Goal: Information Seeking & Learning: Learn about a topic

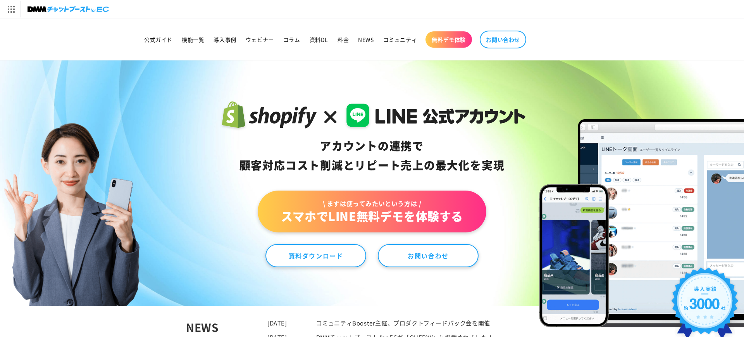
click at [421, 216] on link "\ まずは使ってみたいという方は / スマホでLINE無料デモを体験する" at bounding box center [372, 212] width 228 height 42
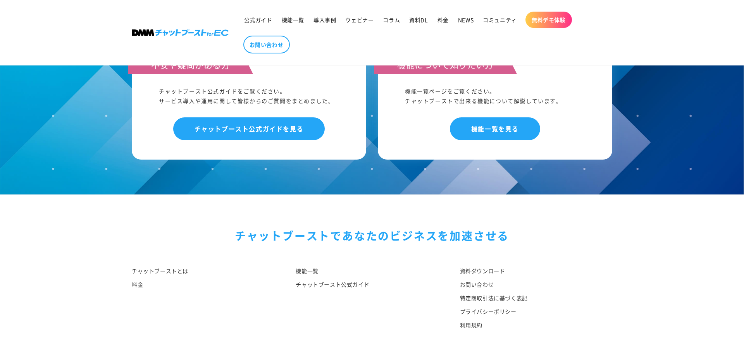
scroll to position [879, 0]
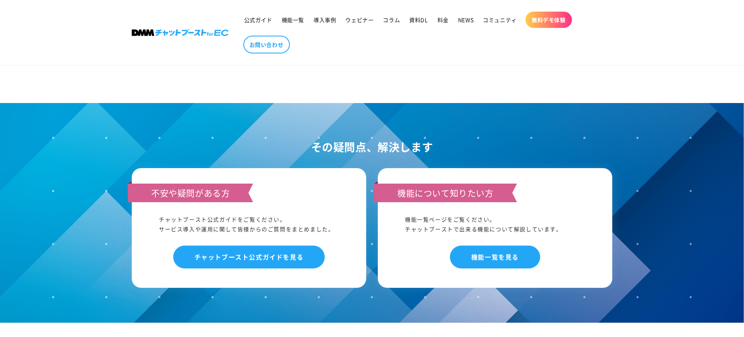
click at [344, 187] on div "不安や疑問がある方 チャットブースト公式ガイドをご覧ください。 サービス導入や運用に関して皆様からのご質問をまとめました。 チャットブースト公式ガイドを見る" at bounding box center [249, 228] width 234 height 120
click at [478, 246] on link "機能一覧を見る" at bounding box center [495, 257] width 90 height 23
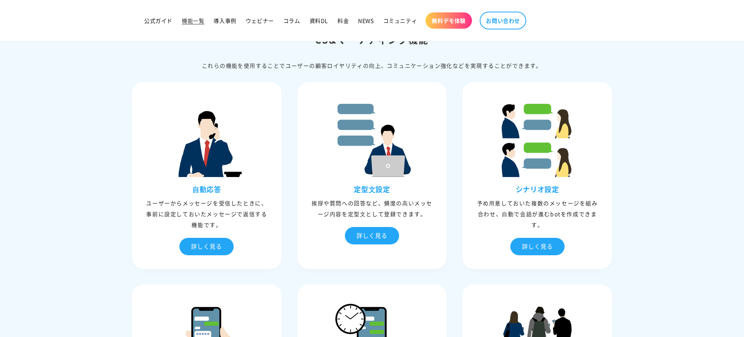
scroll to position [167, 0]
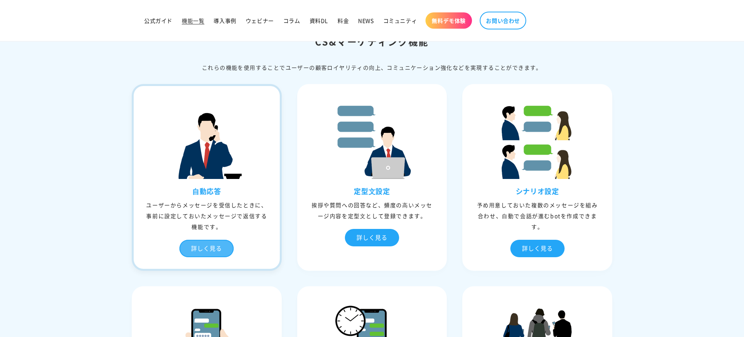
click at [224, 250] on div "詳しく見る" at bounding box center [206, 248] width 54 height 17
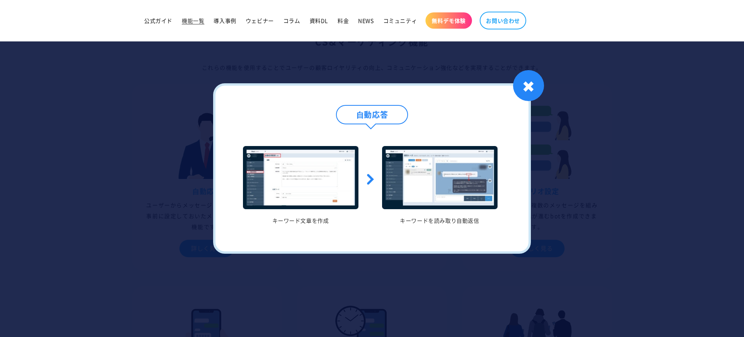
click at [520, 101] on div "⾃動応答 キーワード文章を作成 キーワードを読み取り自動返信 1 / / 1 ✖" at bounding box center [372, 168] width 318 height 170
click at [534, 82] on div "✖" at bounding box center [528, 85] width 31 height 31
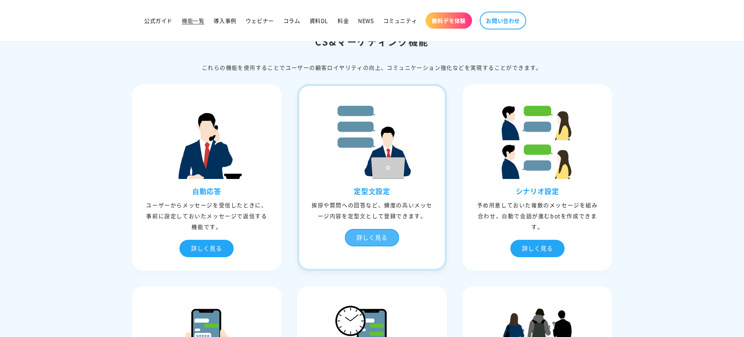
click at [383, 229] on div "定型⽂設定 挨拶や質問への回答など、頻度の⾼いメッセージ内容を定型⽂として登録できます。 詳しく見る" at bounding box center [372, 222] width 146 height 71
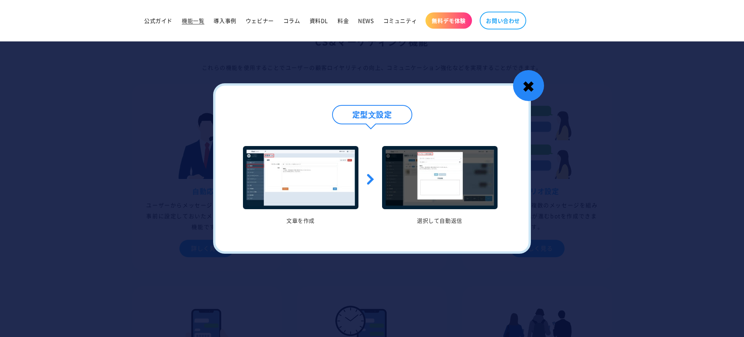
click at [532, 81] on div "✖" at bounding box center [528, 85] width 31 height 31
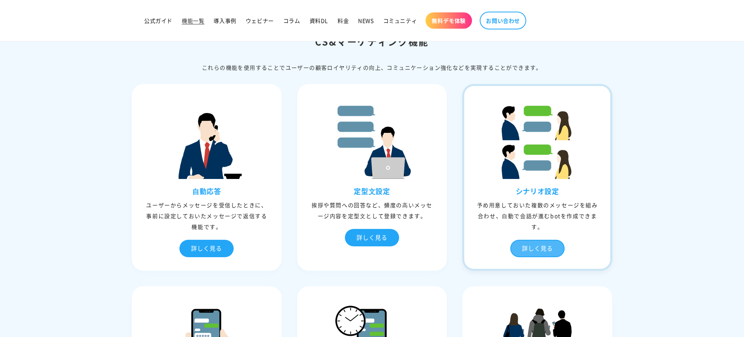
click at [551, 244] on div "詳しく見る" at bounding box center [537, 248] width 54 height 17
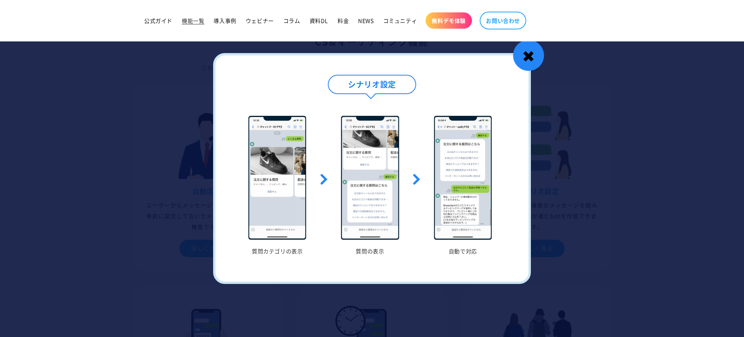
click at [531, 56] on div "✖" at bounding box center [528, 55] width 31 height 31
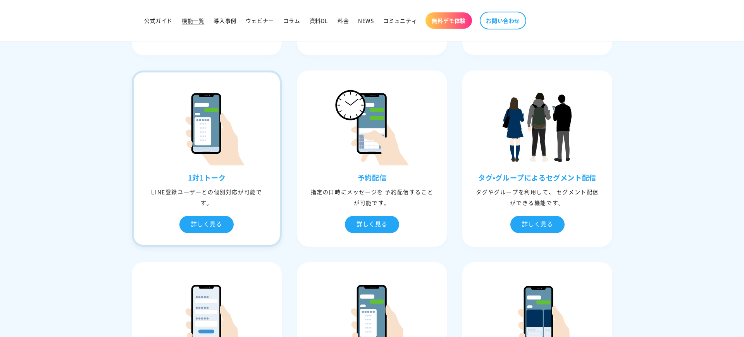
scroll to position [384, 0]
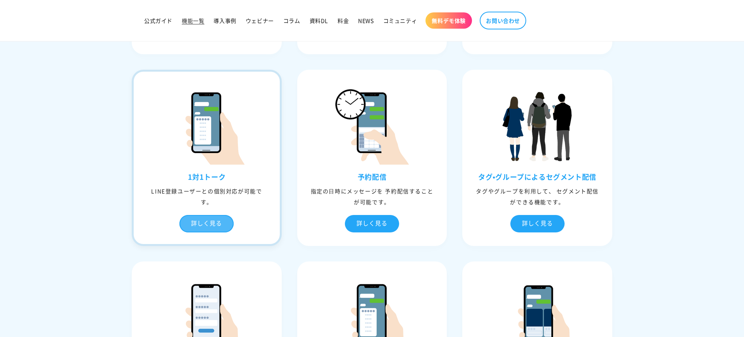
click at [204, 219] on div "詳しく見る" at bounding box center [206, 223] width 54 height 17
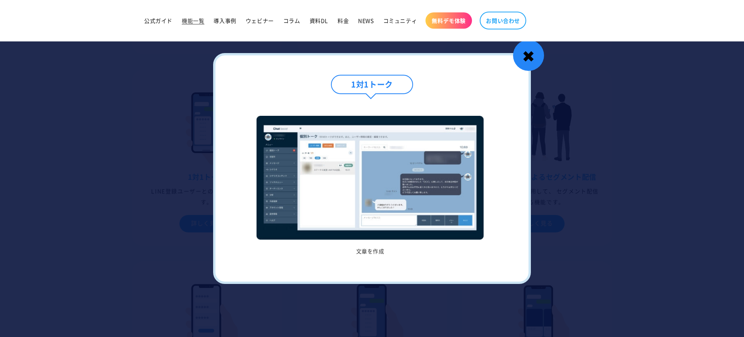
click at [527, 52] on div "✖" at bounding box center [528, 55] width 31 height 31
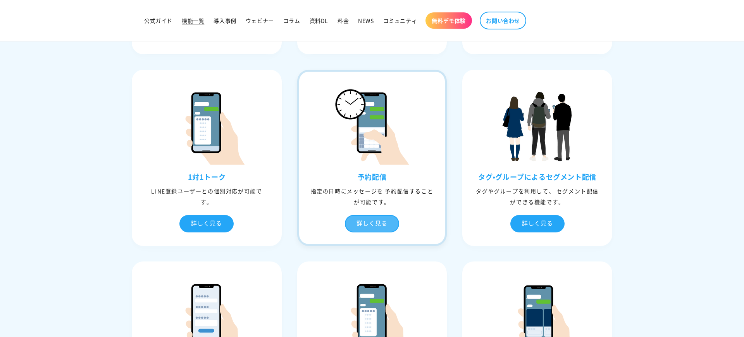
click at [381, 223] on div "詳しく見る" at bounding box center [372, 223] width 54 height 17
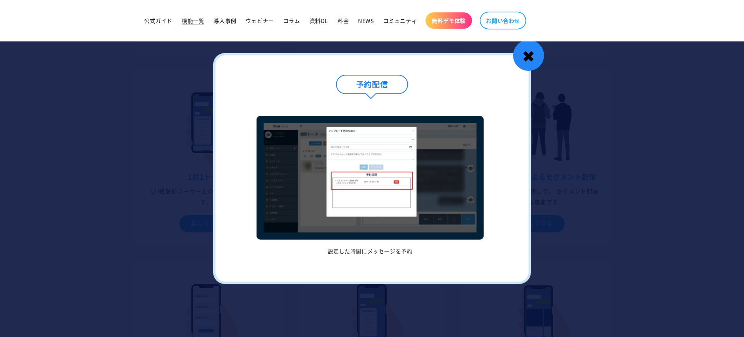
click at [531, 54] on div "✖" at bounding box center [528, 55] width 31 height 31
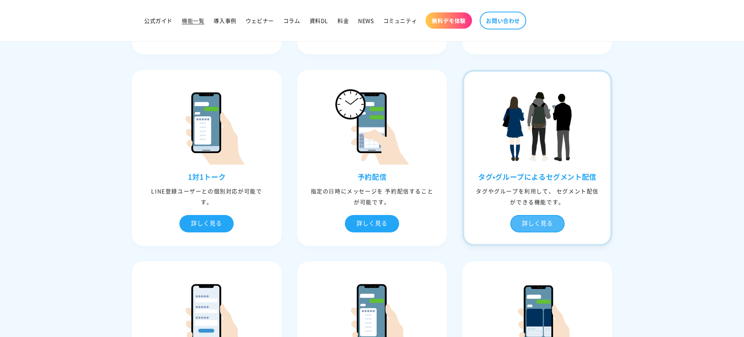
click at [546, 218] on div "詳しく見る" at bounding box center [537, 223] width 54 height 17
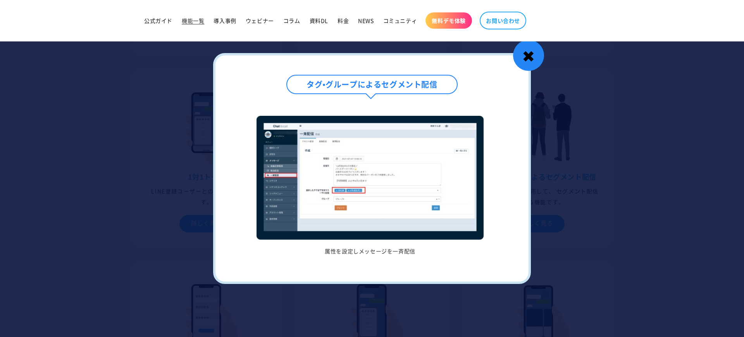
click at [539, 55] on div "✖" at bounding box center [528, 55] width 31 height 31
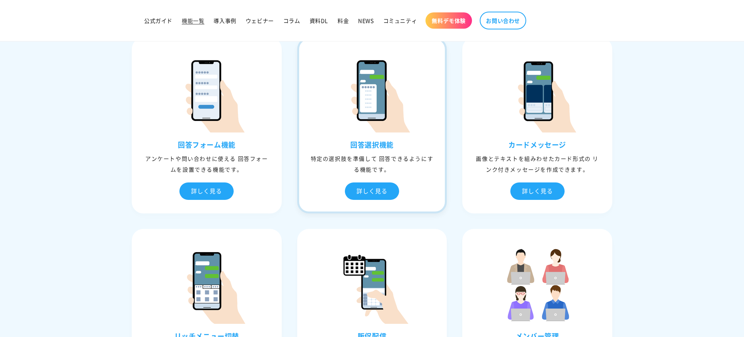
scroll to position [610, 0]
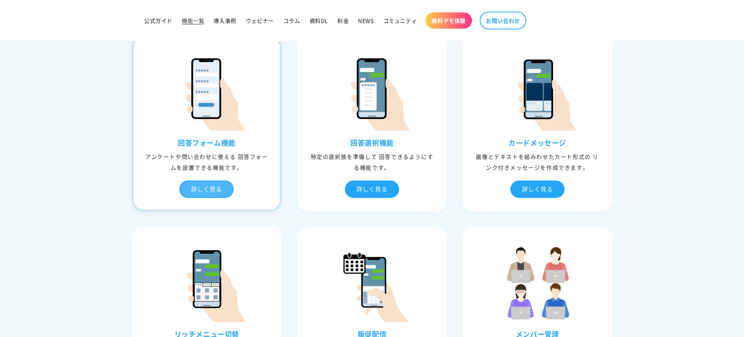
click at [218, 188] on div "詳しく見る" at bounding box center [206, 188] width 54 height 17
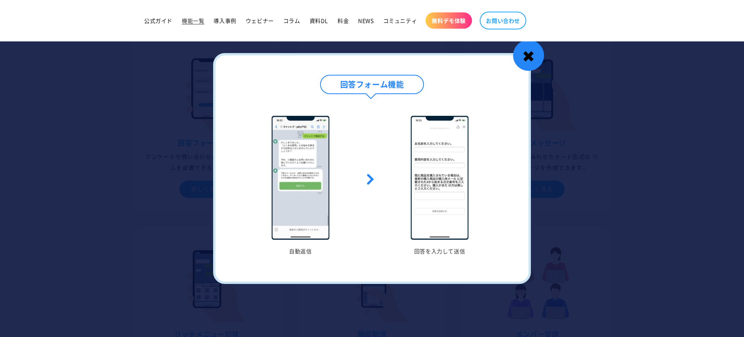
click at [531, 55] on div "✖" at bounding box center [528, 55] width 31 height 31
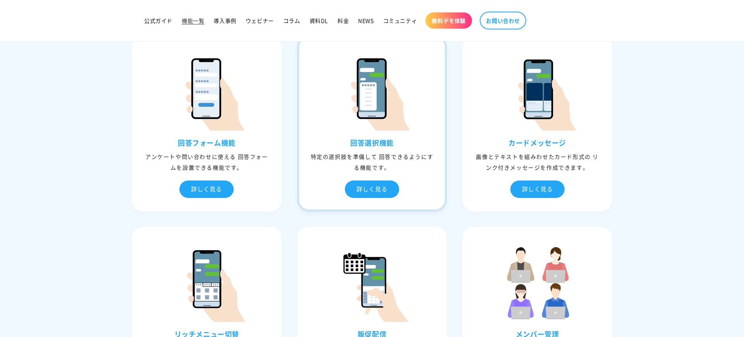
click at [384, 198] on div "回答選択機能 特定の選択肢を準備して 回答できるようにする機能です。 詳しく見る" at bounding box center [372, 173] width 146 height 71
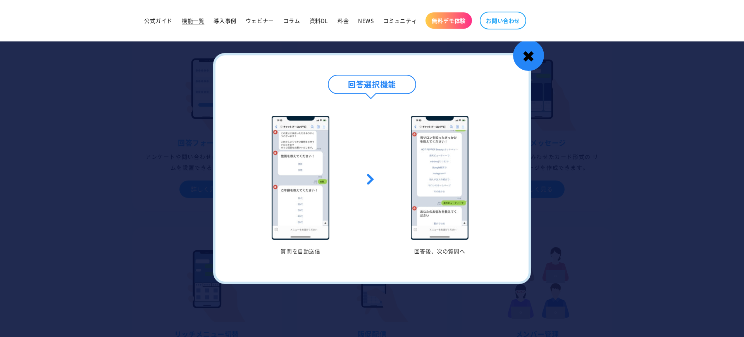
click at [532, 54] on div "✖" at bounding box center [528, 55] width 31 height 31
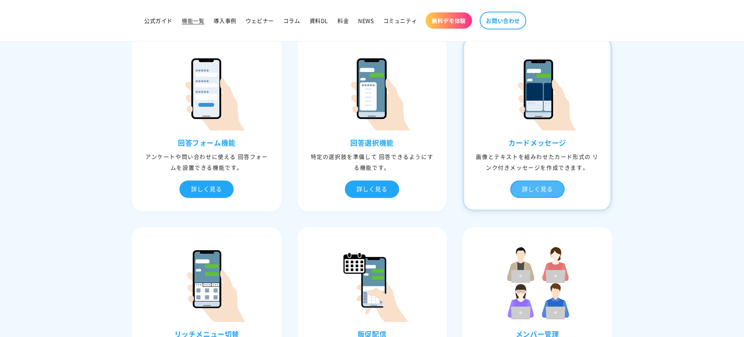
click at [544, 187] on div "詳しく見る" at bounding box center [537, 188] width 54 height 17
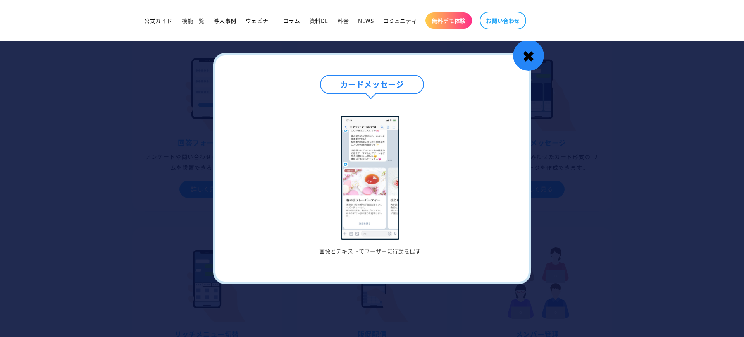
click at [532, 54] on div "✖" at bounding box center [528, 55] width 31 height 31
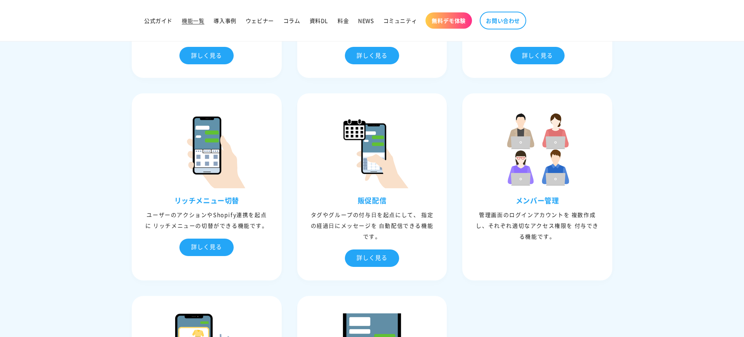
scroll to position [802, 0]
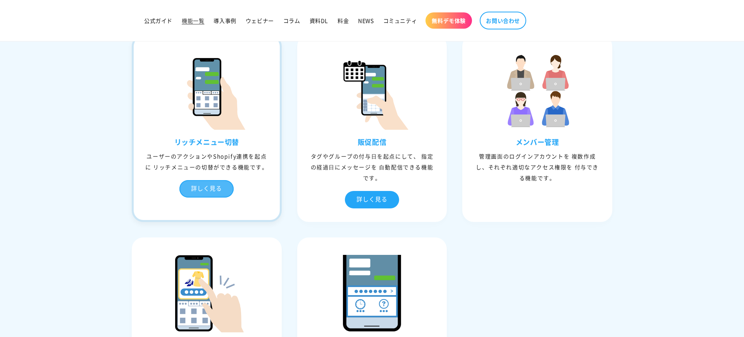
click at [221, 194] on div "詳しく見る" at bounding box center [206, 188] width 54 height 17
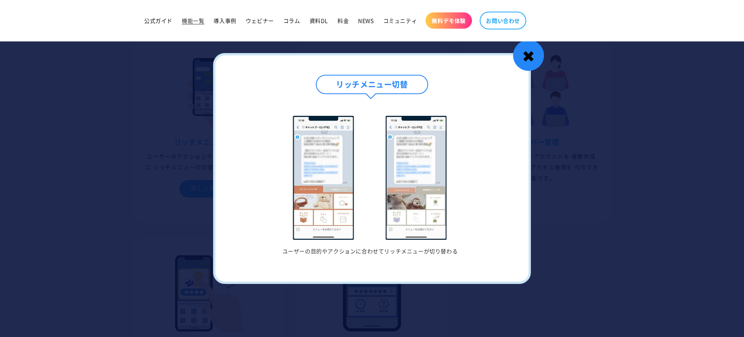
click at [527, 55] on div "✖" at bounding box center [528, 55] width 31 height 31
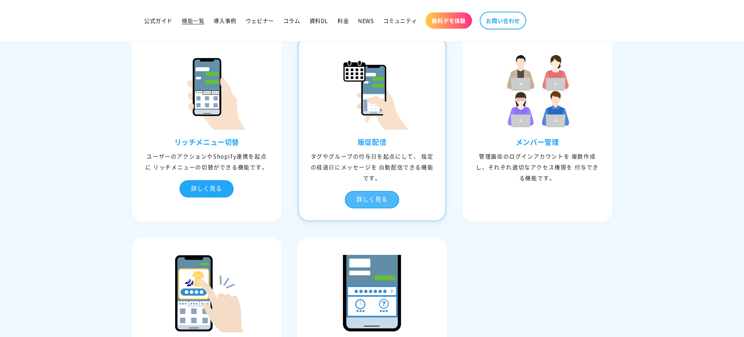
click at [363, 194] on div "詳しく見る" at bounding box center [372, 199] width 54 height 17
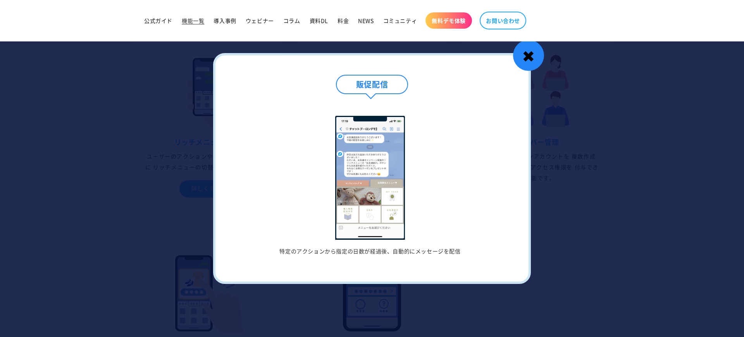
click at [533, 54] on div "✖" at bounding box center [528, 55] width 31 height 31
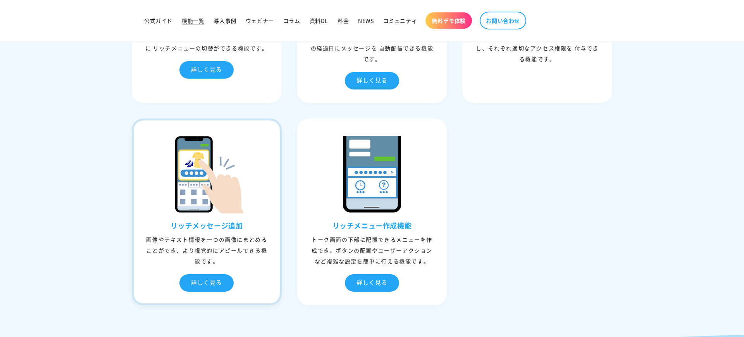
scroll to position [931, 0]
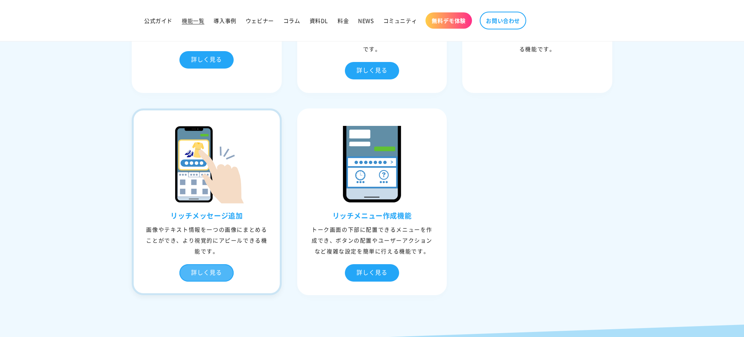
click at [200, 265] on div "詳しく見る" at bounding box center [206, 272] width 54 height 17
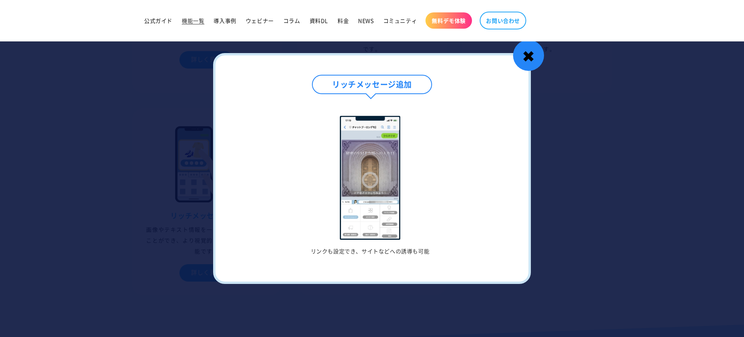
click at [534, 67] on div "✖" at bounding box center [528, 55] width 31 height 31
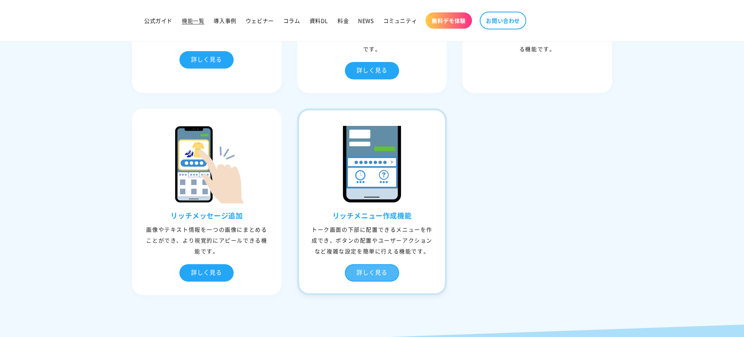
click at [371, 268] on div "詳しく見る" at bounding box center [372, 272] width 54 height 17
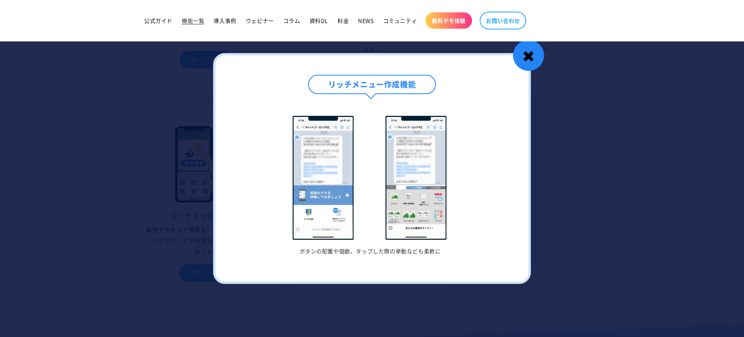
click at [533, 57] on div "✖" at bounding box center [528, 55] width 31 height 31
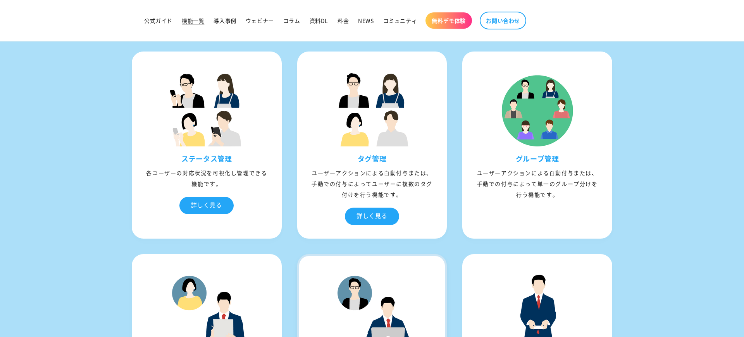
scroll to position [1397, 0]
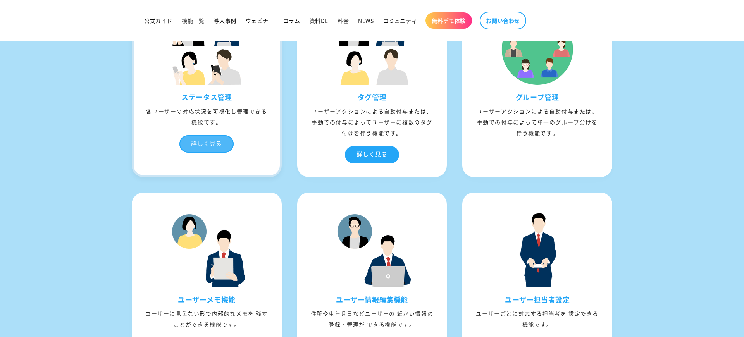
click at [207, 141] on div "詳しく見る" at bounding box center [206, 143] width 54 height 17
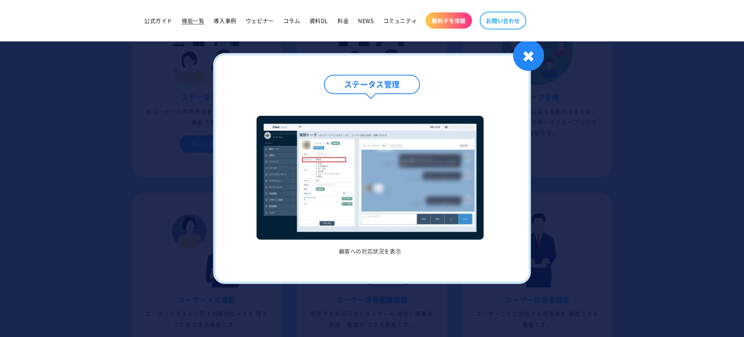
click at [303, 163] on img at bounding box center [369, 178] width 227 height 124
click at [324, 161] on img at bounding box center [369, 178] width 227 height 124
click at [518, 53] on div "✖" at bounding box center [528, 55] width 31 height 31
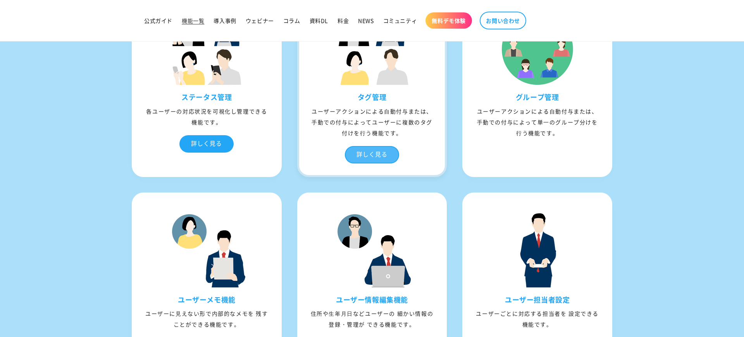
click at [361, 155] on div "詳しく見る" at bounding box center [372, 154] width 54 height 17
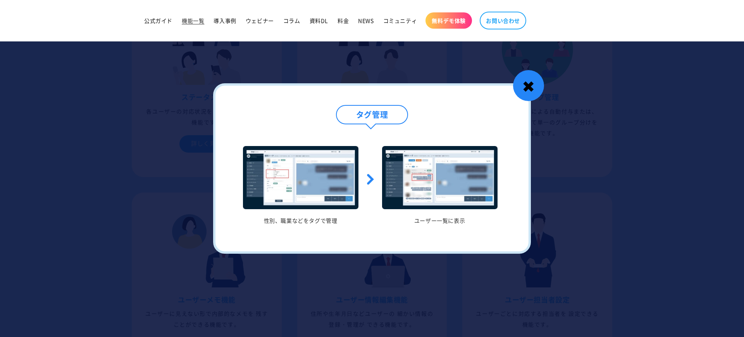
click at [533, 80] on div "✖" at bounding box center [528, 85] width 31 height 31
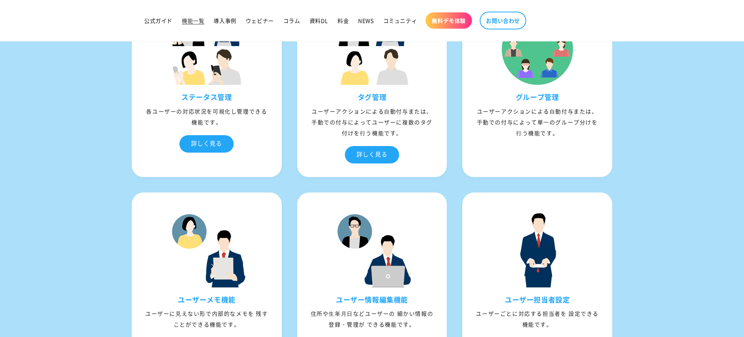
click at [548, 132] on div "ユーザーアクションによる⾃動付与または、⼿動での付与によって単⼀のグループ分けを⾏う機能です。" at bounding box center [537, 122] width 146 height 33
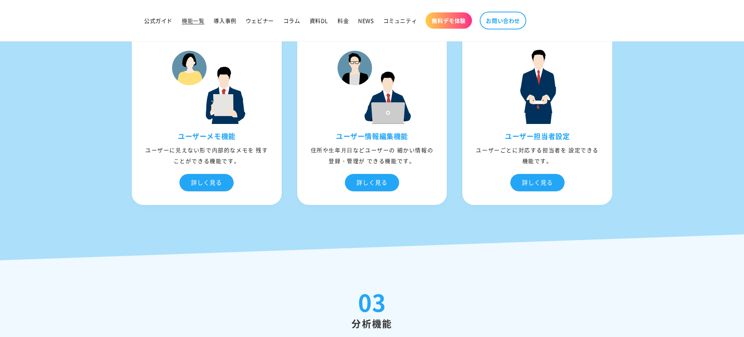
scroll to position [1573, 0]
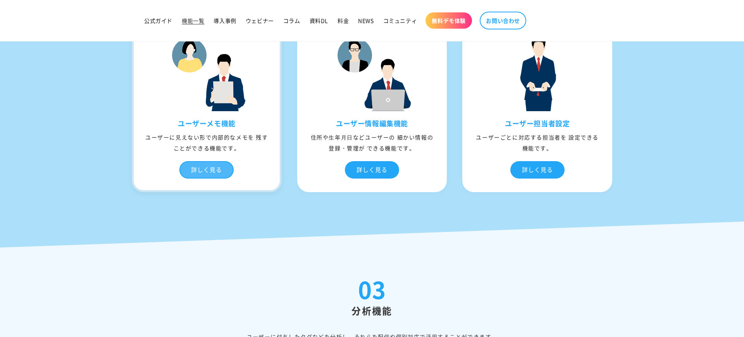
click at [213, 167] on div "詳しく見る" at bounding box center [206, 169] width 54 height 17
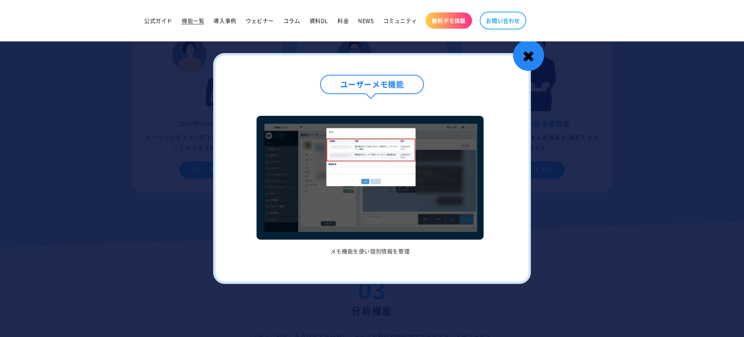
click at [531, 55] on div "✖" at bounding box center [528, 55] width 31 height 31
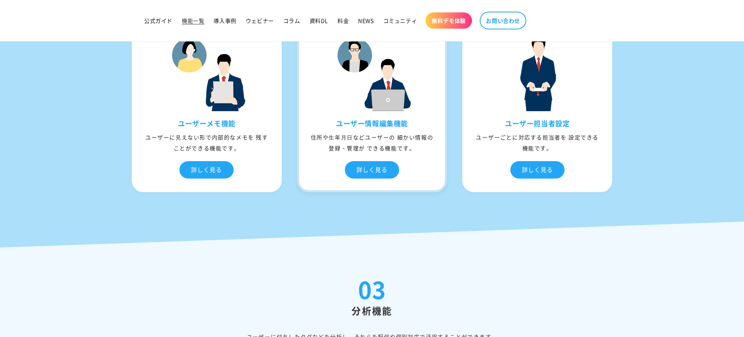
click at [373, 159] on div "ユーザー情報編集機能 住所や⽣年⽉⽇などユーザーの 細かい情報の登録・管理が できる機能です。 詳しく見る" at bounding box center [372, 154] width 146 height 71
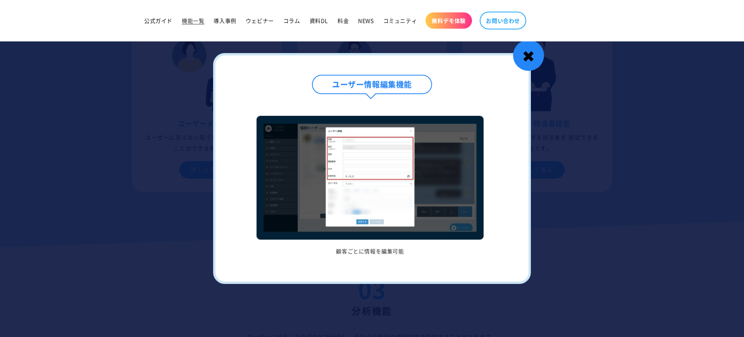
click at [534, 57] on div "✖" at bounding box center [528, 55] width 31 height 31
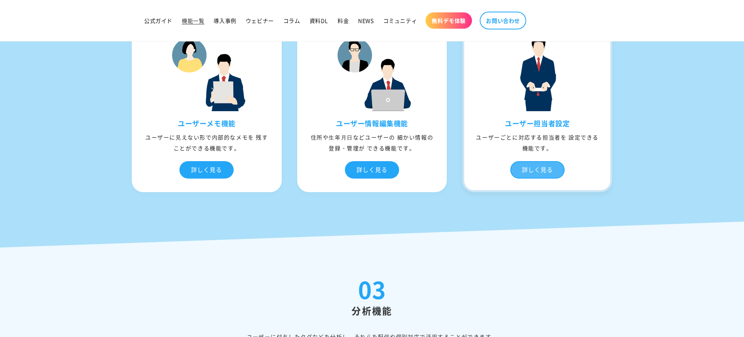
click at [546, 169] on div "詳しく見る" at bounding box center [537, 169] width 54 height 17
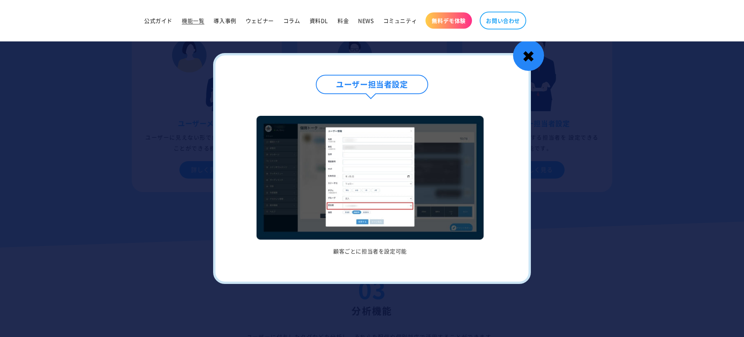
click at [526, 52] on div "✖" at bounding box center [528, 55] width 31 height 31
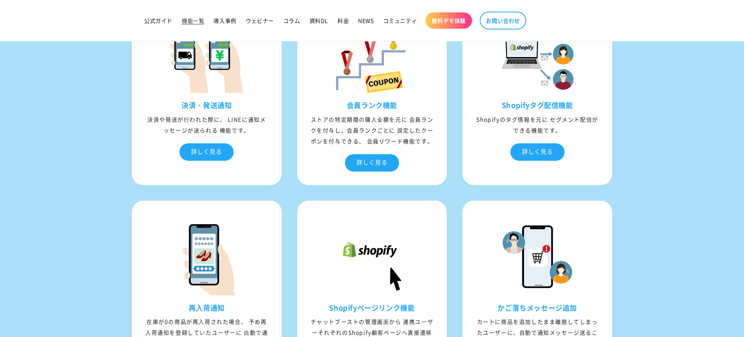
scroll to position [2691, 0]
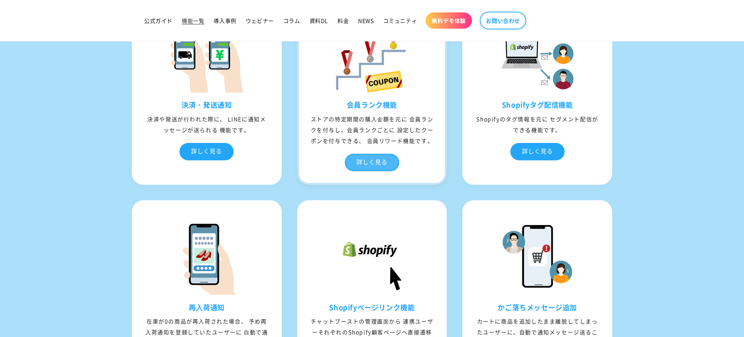
click at [378, 171] on div "詳しく見る" at bounding box center [372, 162] width 54 height 17
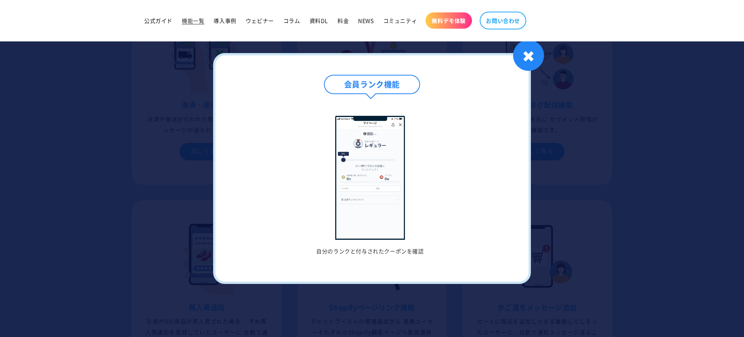
click at [511, 60] on div "会員ランク機能 自分のランクと付与されたクーポンを確認 1 / / 1 ✖" at bounding box center [372, 168] width 318 height 231
click at [532, 58] on div "✖" at bounding box center [528, 55] width 31 height 31
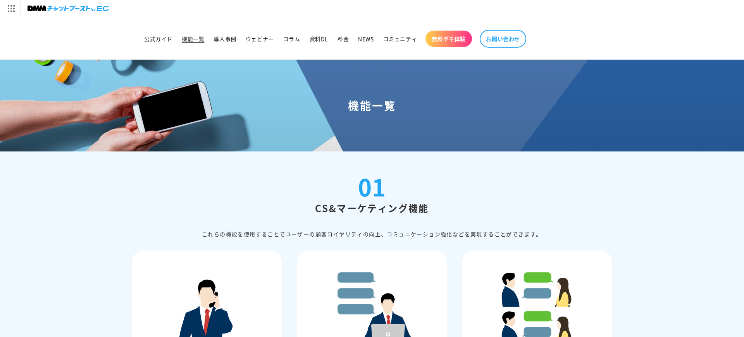
scroll to position [0, 0]
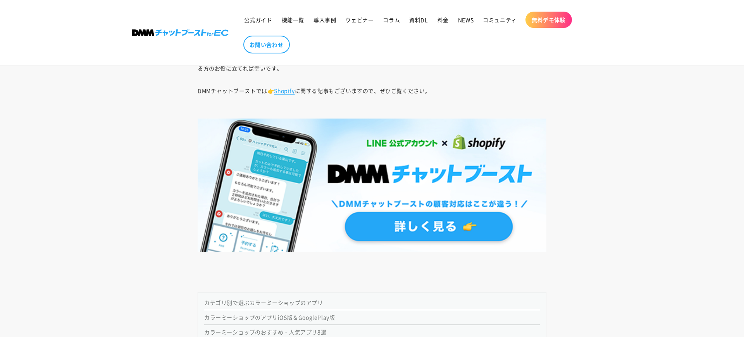
scroll to position [737, 0]
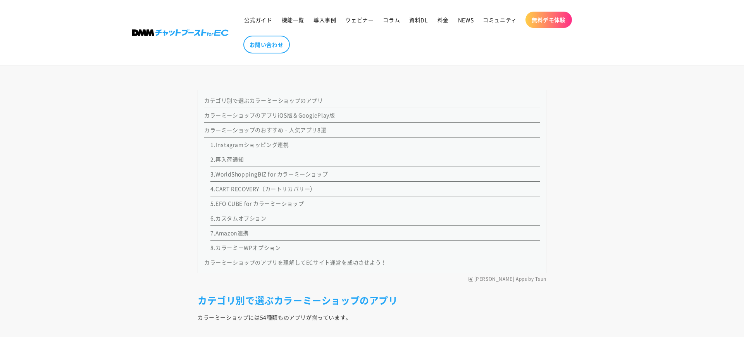
click at [292, 98] on link "カテゴリ別で選ぶカラーミーショップのアプリ" at bounding box center [263, 100] width 119 height 8
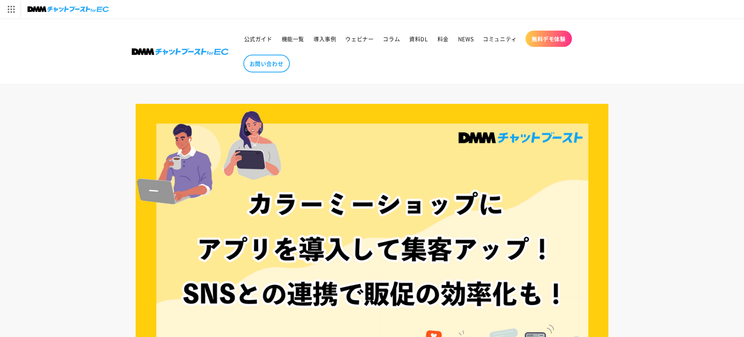
scroll to position [761, 0]
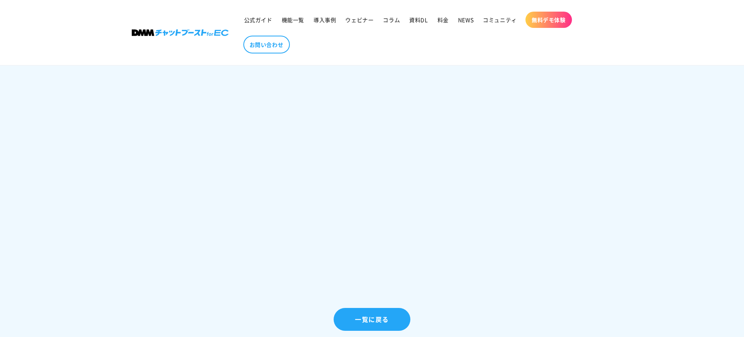
scroll to position [350, 0]
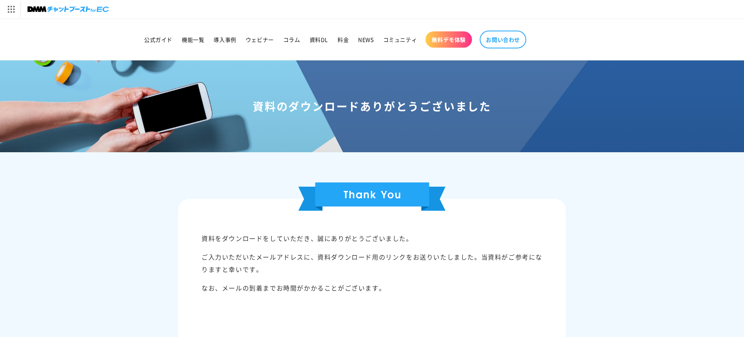
click at [621, 194] on section "資料のダウンロードありがとうございました 資料をダウンロードをしていただき、誠にありがとうございました。 ご入力いただいたメールアドレスに、資料ダウンロード用…" at bounding box center [372, 296] width 744 height 472
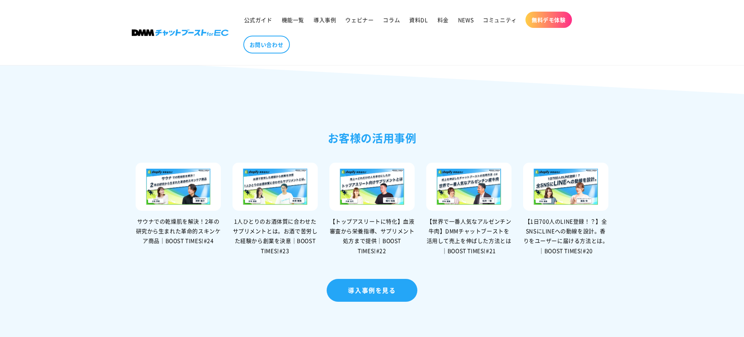
scroll to position [1636, 0]
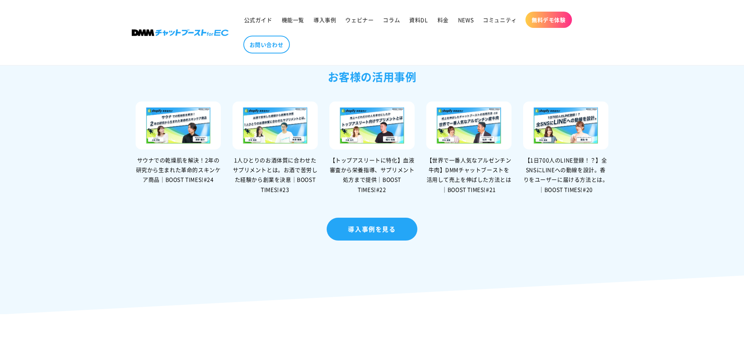
click at [177, 149] on img at bounding box center [178, 125] width 85 height 48
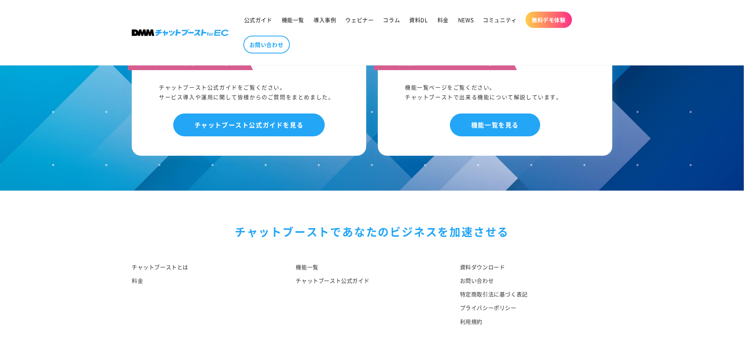
scroll to position [3618, 0]
